Goal: Communication & Community: Ask a question

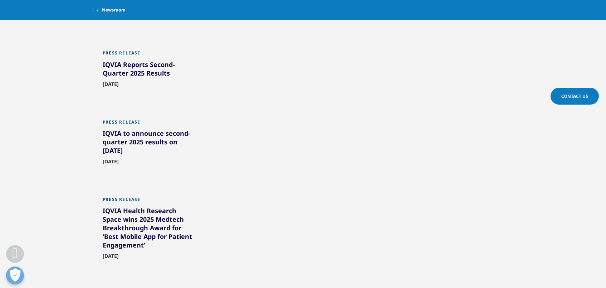
scroll to position [665, 0]
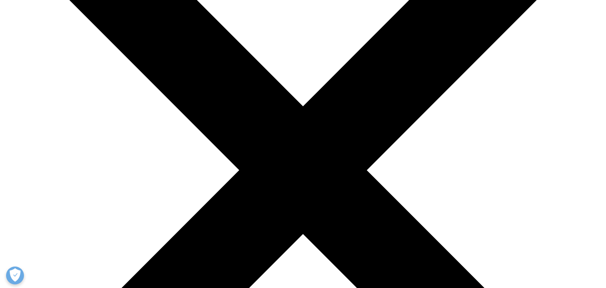
scroll to position [157, 0]
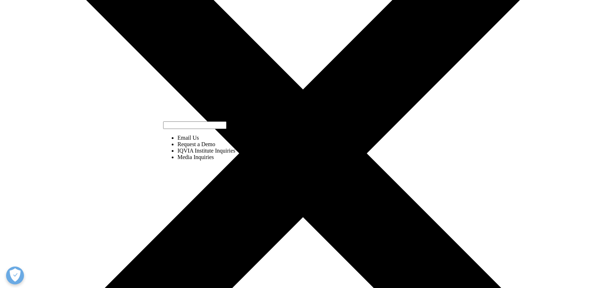
select select "https://www.iqvia.com/contact/media"
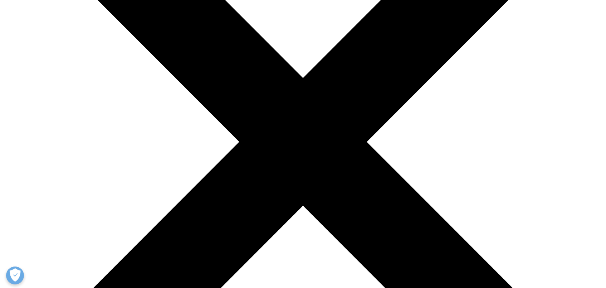
scroll to position [172, 0]
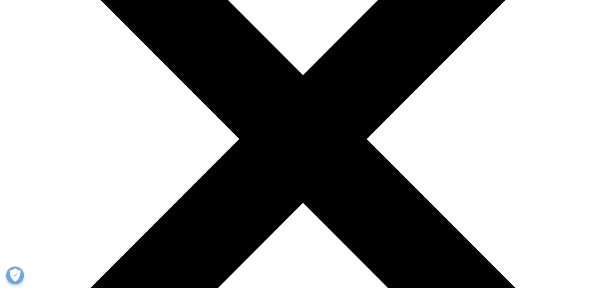
type input "Rachel"
type input "Jones"
type input "National Press Foundation"
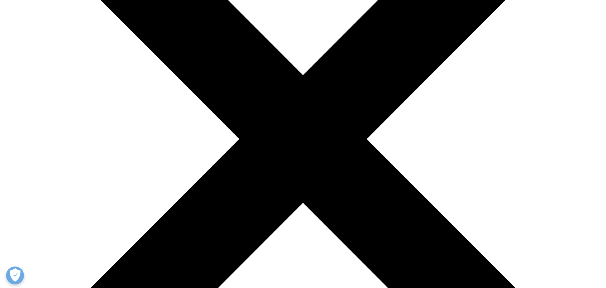
type input "Director of Journalism Initiatives"
type input "Jian Wang"
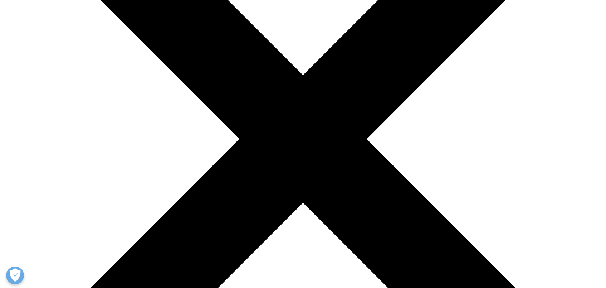
type input "A"
type input "September 15"
type input "rjones@nationalpress.org"
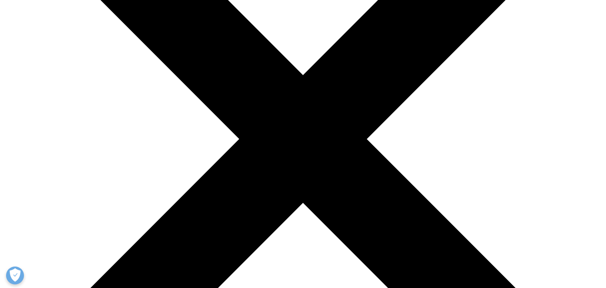
type input "2028081009"
select select "[GEOGRAPHIC_DATA]"
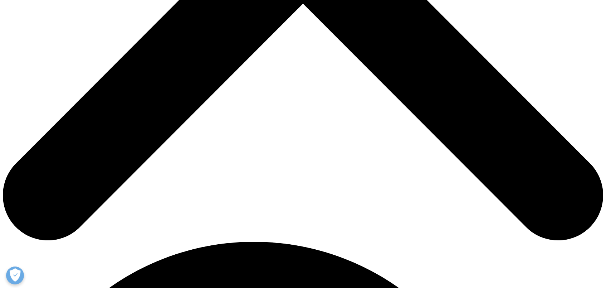
scroll to position [372, 0]
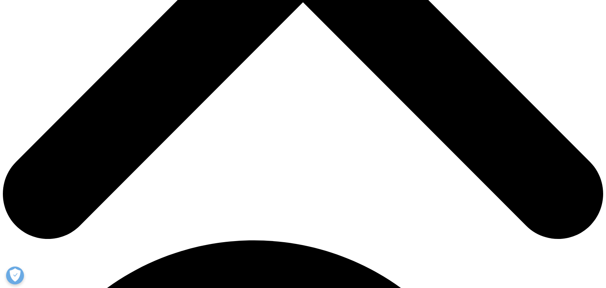
type textarea "I am developing the program for the virtual 2025 National Press Foundation Cove…"
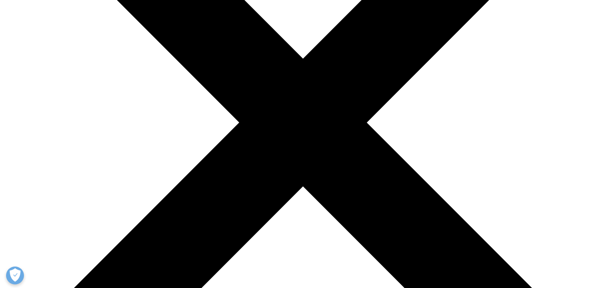
scroll to position [172, 0]
